Goal: Task Accomplishment & Management: Manage account settings

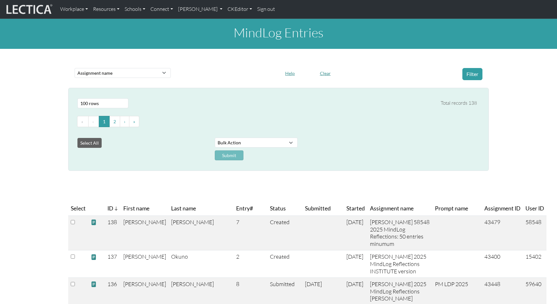
select select "purchase__assignment__name"
select select "100"
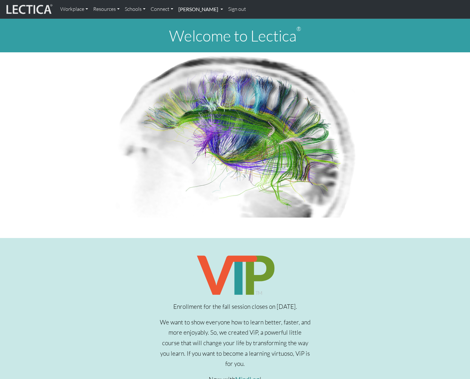
click at [201, 11] on link "[PERSON_NAME]" at bounding box center [201, 9] width 50 height 13
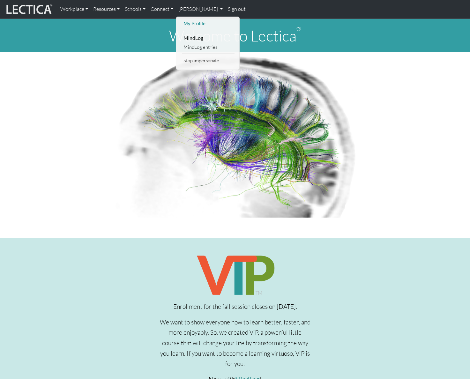
click at [198, 23] on link "My Profile" at bounding box center [208, 23] width 53 height 8
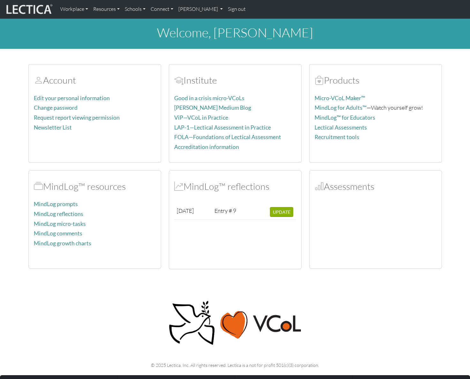
click at [350, 60] on div "Account Edit your personal information Change password Request report viewing p…" at bounding box center [235, 162] width 421 height 213
click at [458, 92] on section "Account Edit your personal information Change password Request report viewing p…" at bounding box center [235, 162] width 470 height 213
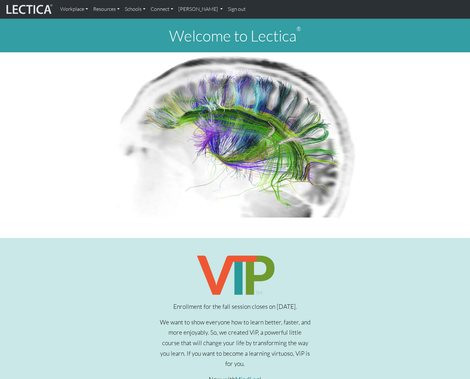
click at [232, 10] on link "Sign out" at bounding box center [236, 9] width 23 height 13
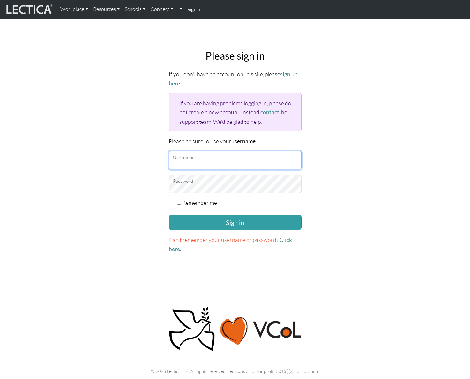
click at [198, 158] on input "Username" at bounding box center [235, 160] width 133 height 18
type input "amcorreia"
click at [169, 215] on button "Sign in" at bounding box center [235, 222] width 133 height 15
